Goal: Task Accomplishment & Management: Manage account settings

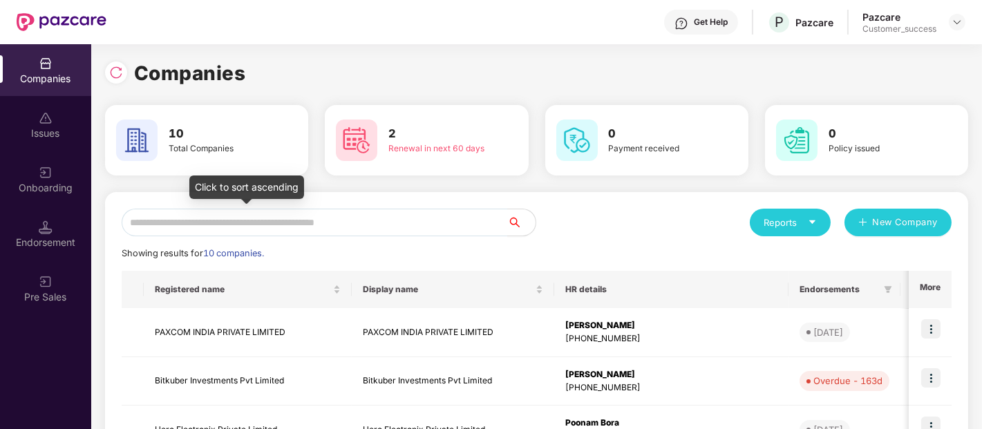
scroll to position [144, 0]
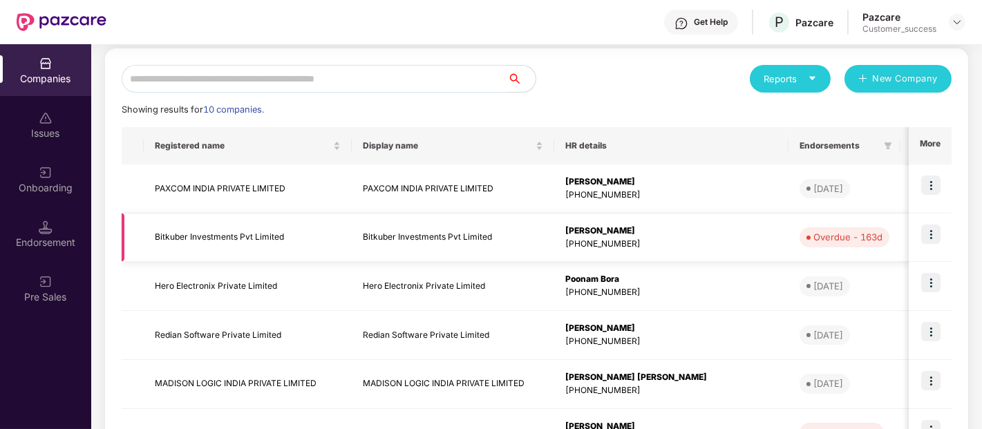
click at [926, 236] on img at bounding box center [930, 233] width 19 height 19
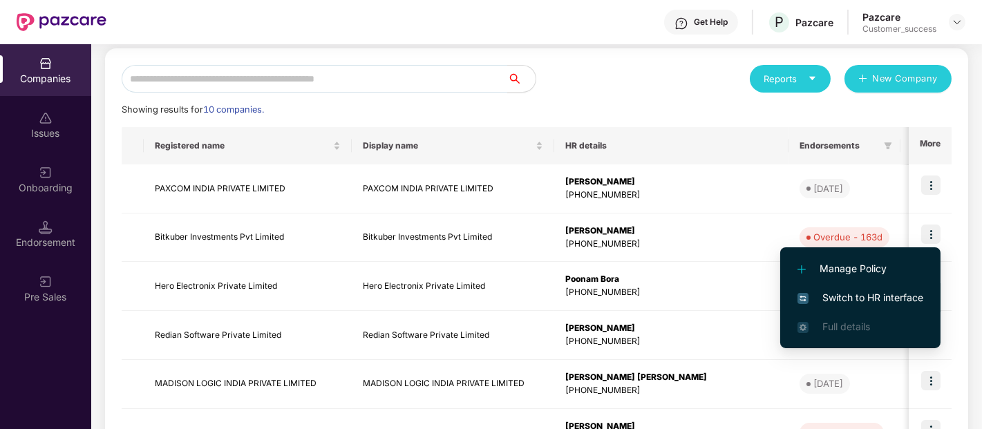
click at [836, 292] on span "Switch to HR interface" at bounding box center [860, 297] width 126 height 15
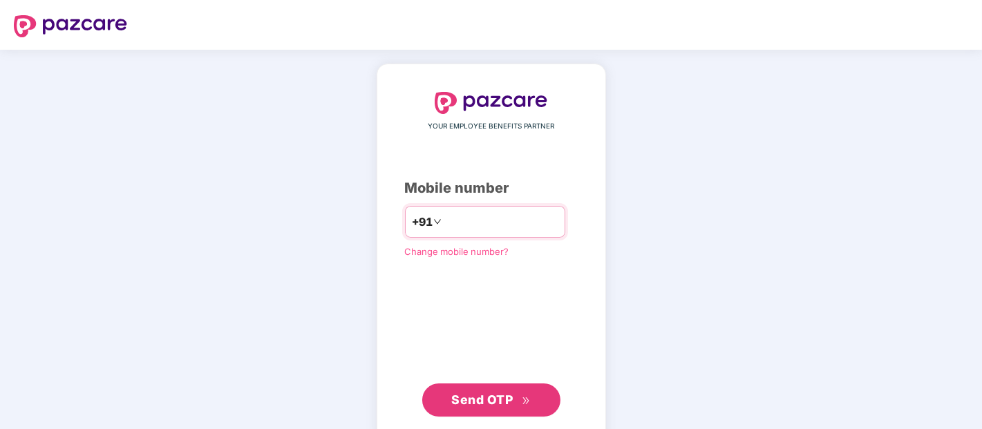
type input "**********"
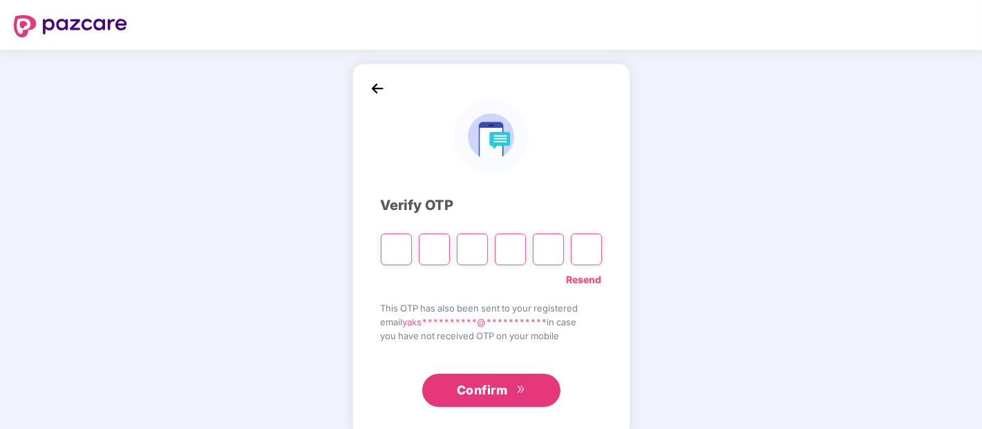
type input "*"
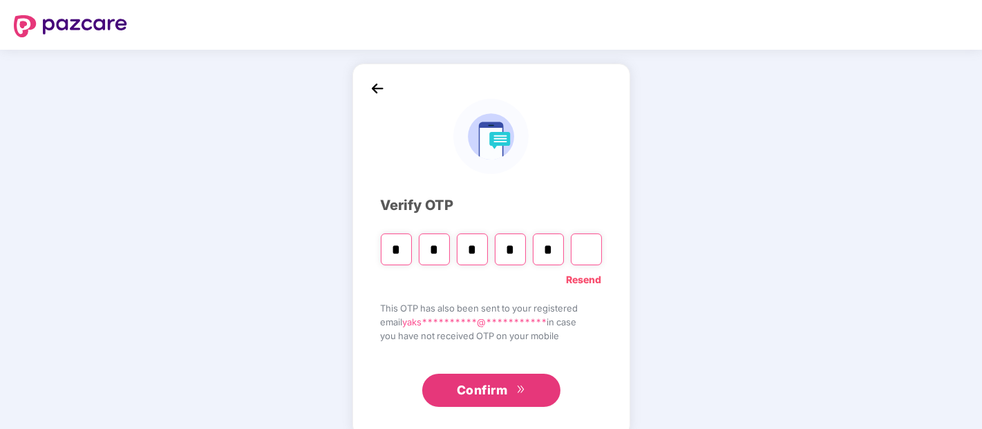
type input "*"
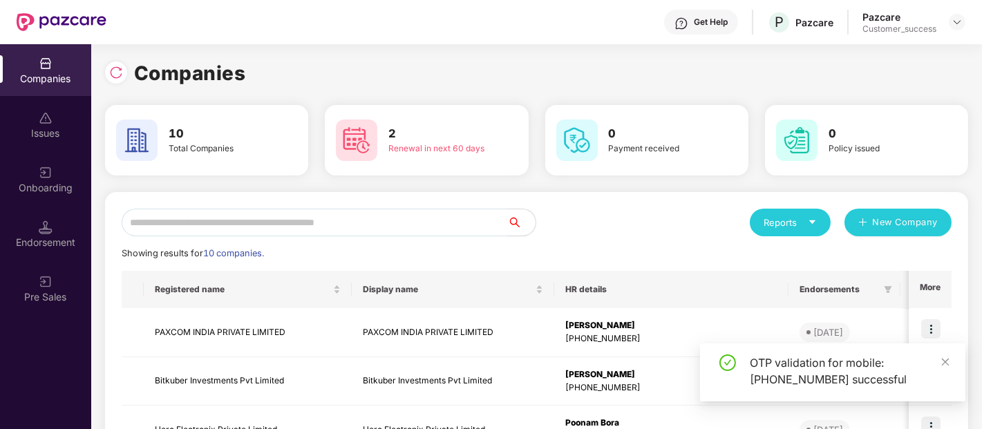
click at [432, 222] on input "text" at bounding box center [315, 223] width 386 height 28
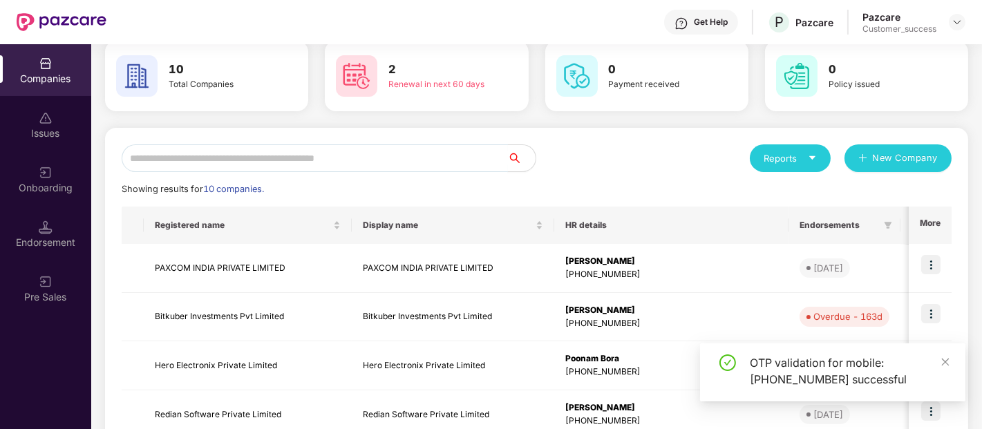
scroll to position [65, 0]
click at [929, 316] on img at bounding box center [930, 312] width 19 height 19
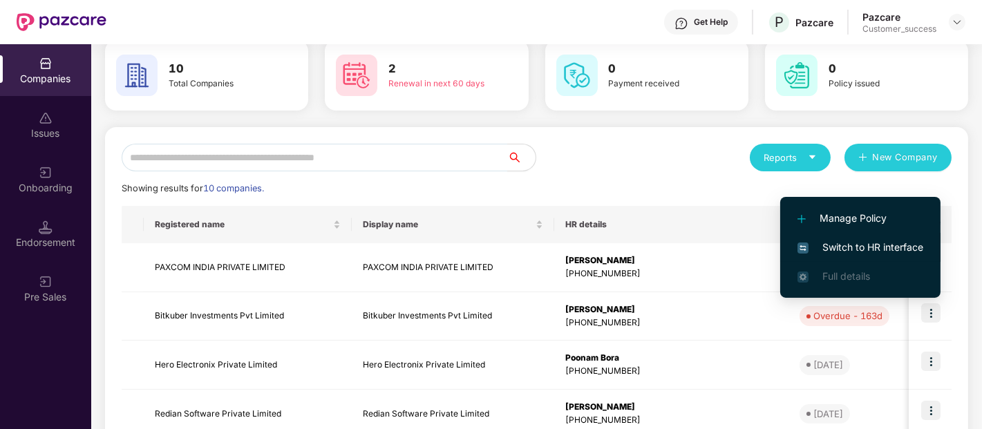
click at [821, 253] on span "Switch to HR interface" at bounding box center [860, 247] width 126 height 15
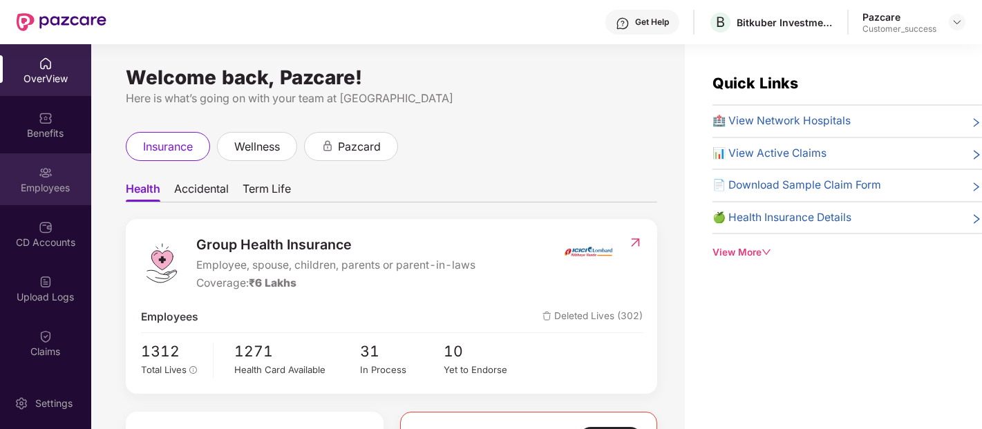
click at [39, 169] on img at bounding box center [46, 173] width 14 height 14
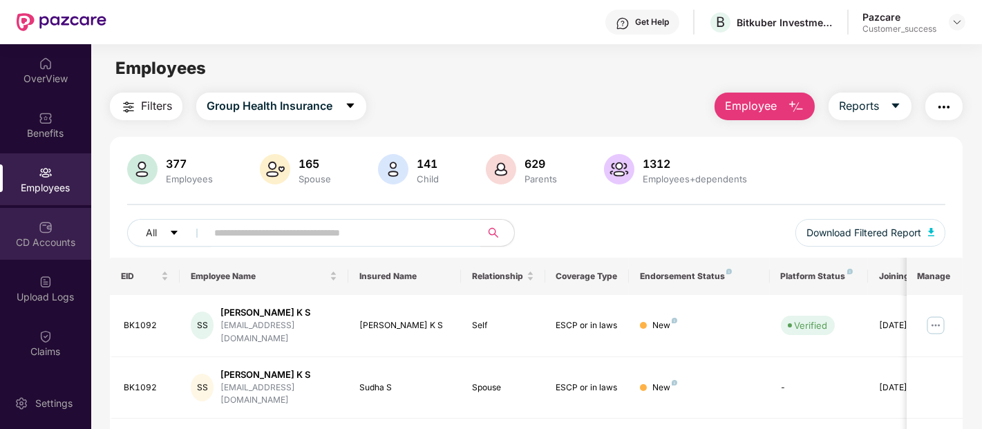
click at [41, 230] on img at bounding box center [46, 227] width 14 height 14
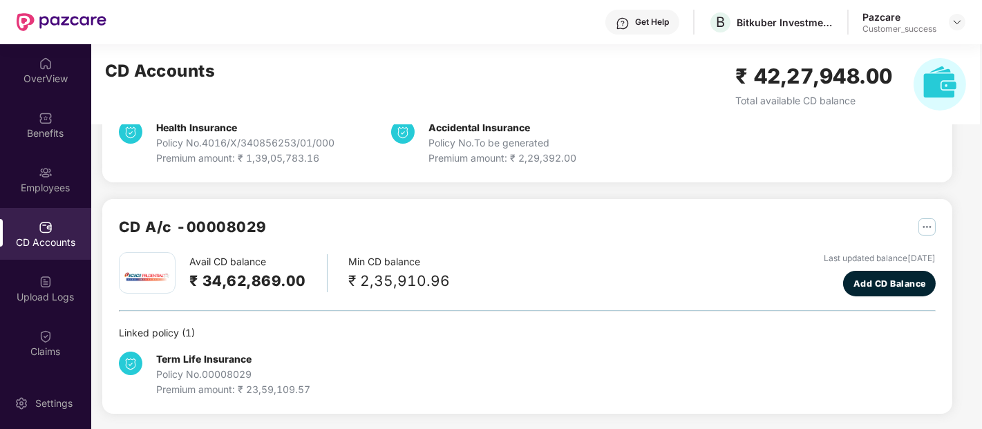
scroll to position [252, 0]
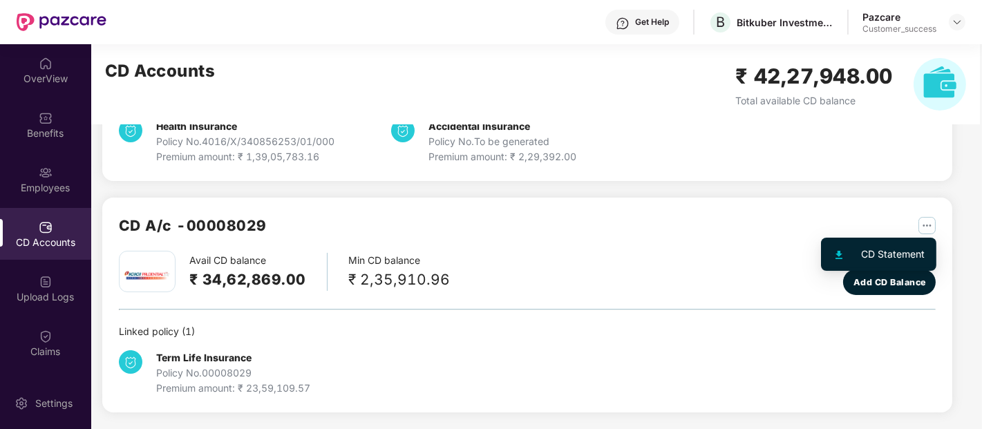
click at [923, 220] on img "button" at bounding box center [926, 225] width 17 height 17
click at [546, 277] on div "Avail CD balance ₹ 34,62,869.00 Min CD balance ₹ 2,35,910.96 Last updated balan…" at bounding box center [527, 273] width 816 height 44
click at [606, 249] on div "CD A/c - 00008029" at bounding box center [527, 232] width 816 height 37
